Goal: Navigation & Orientation: Go to known website

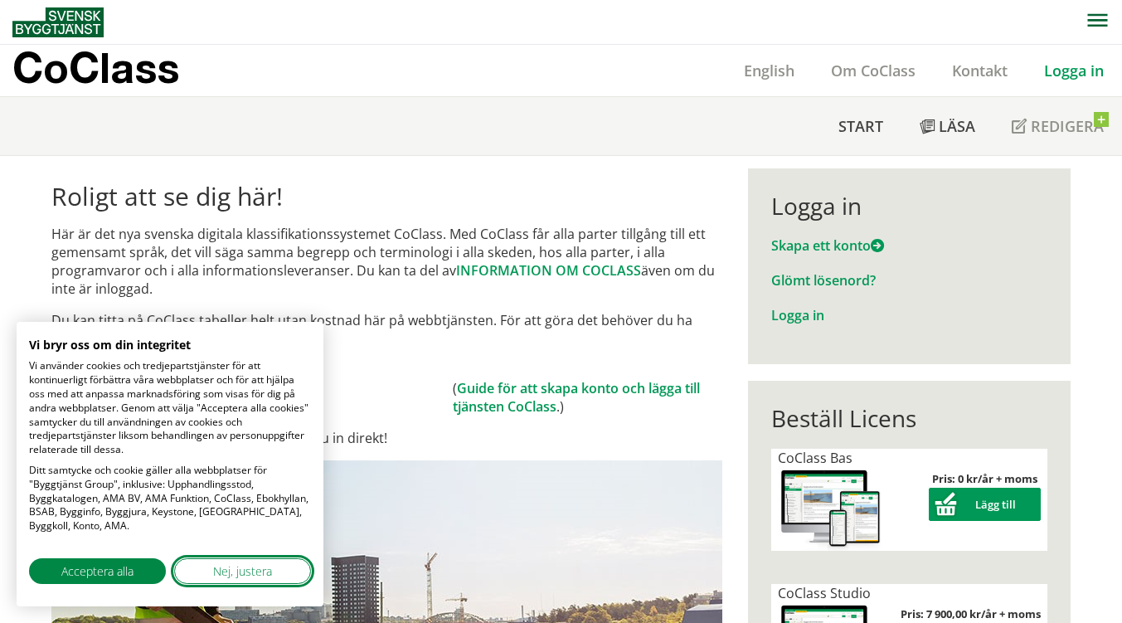
click at [195, 565] on button "Nej, justera" at bounding box center [242, 571] width 137 height 26
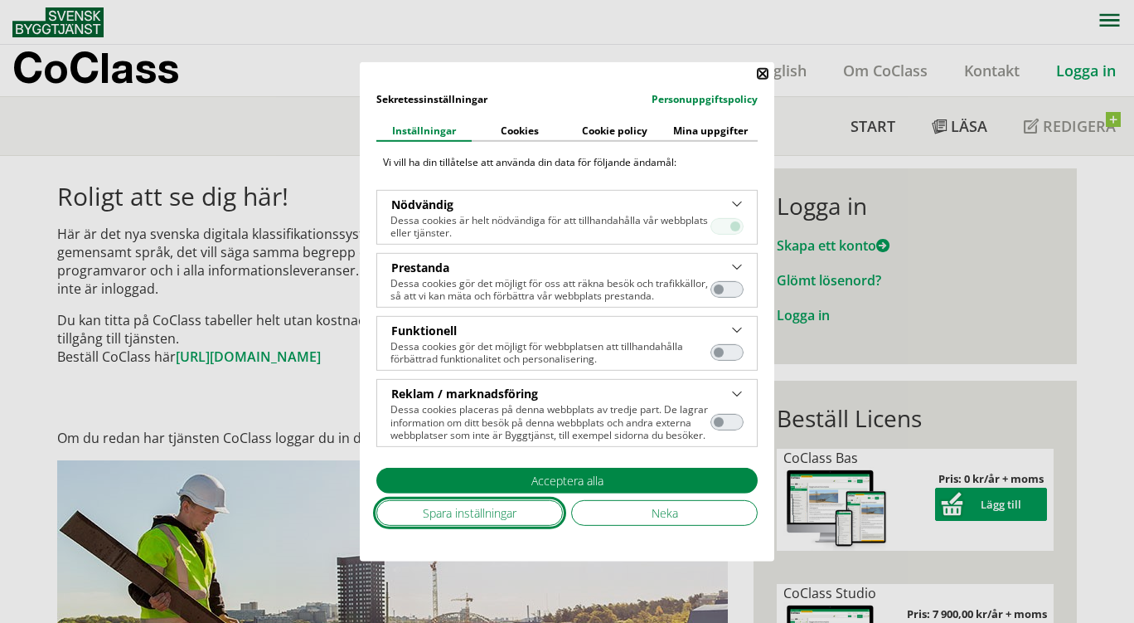
click at [485, 507] on span "Spara inställningar" at bounding box center [470, 512] width 94 height 17
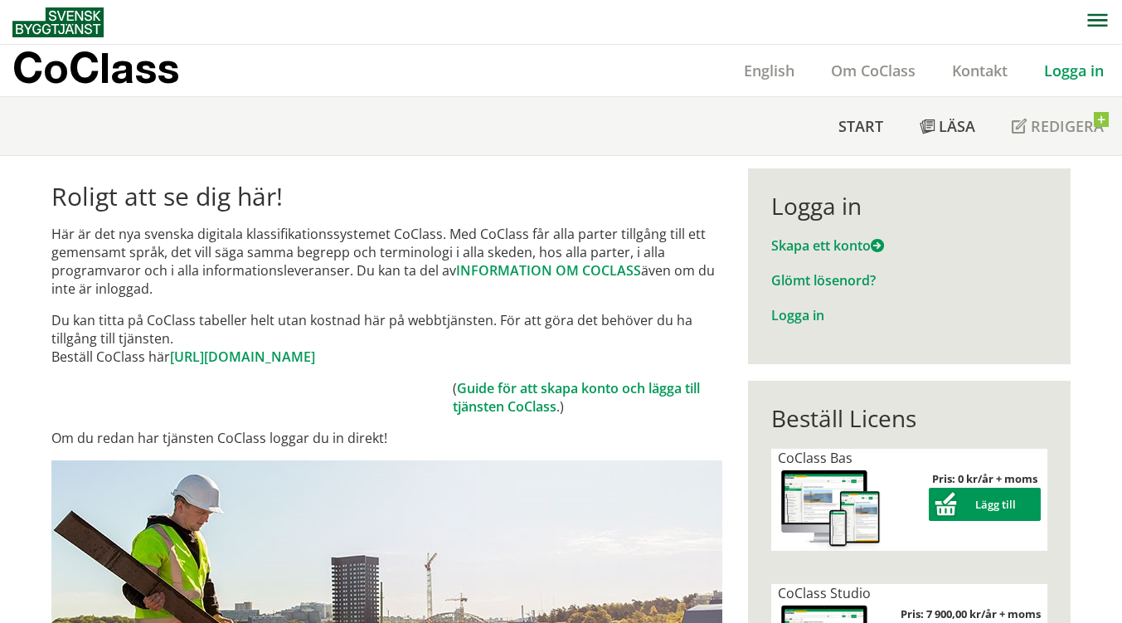
click at [1060, 66] on link "Logga in" at bounding box center [1073, 71] width 96 height 20
